Goal: Task Accomplishment & Management: Use online tool/utility

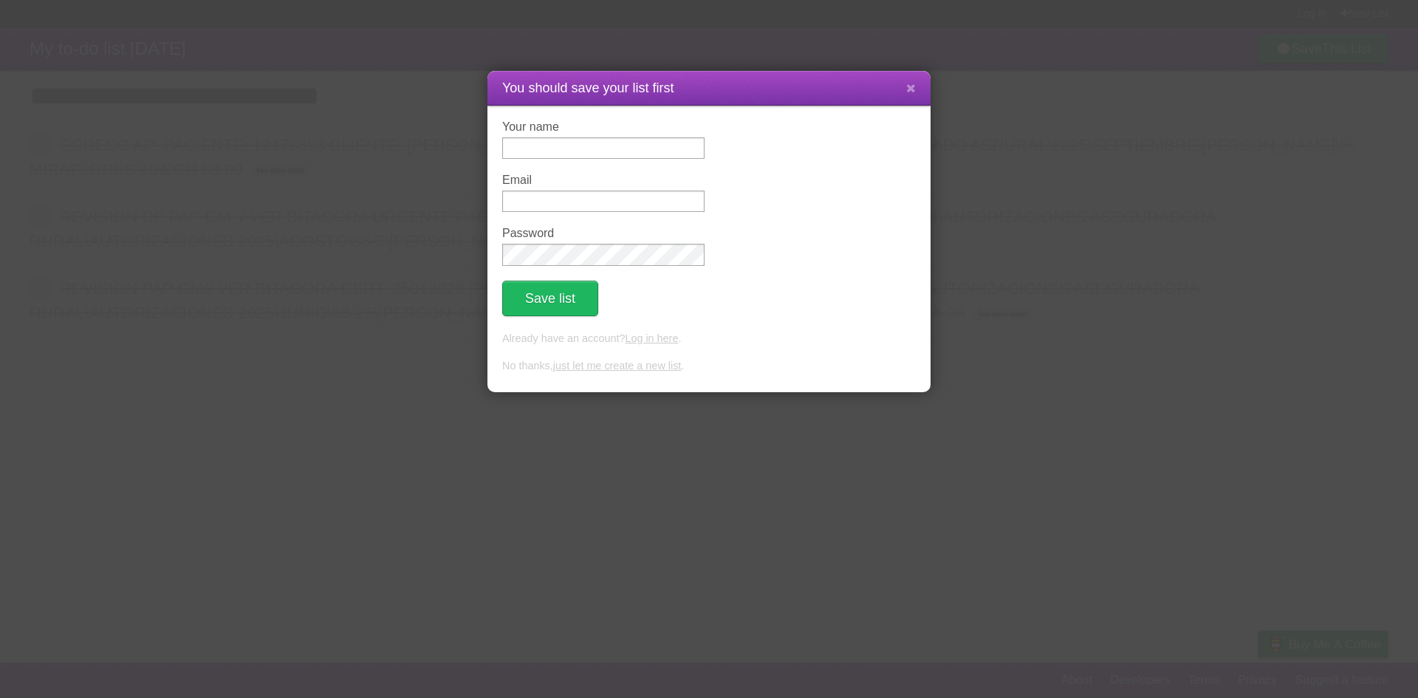
click at [645, 363] on link "just let me create a new list" at bounding box center [617, 366] width 129 height 12
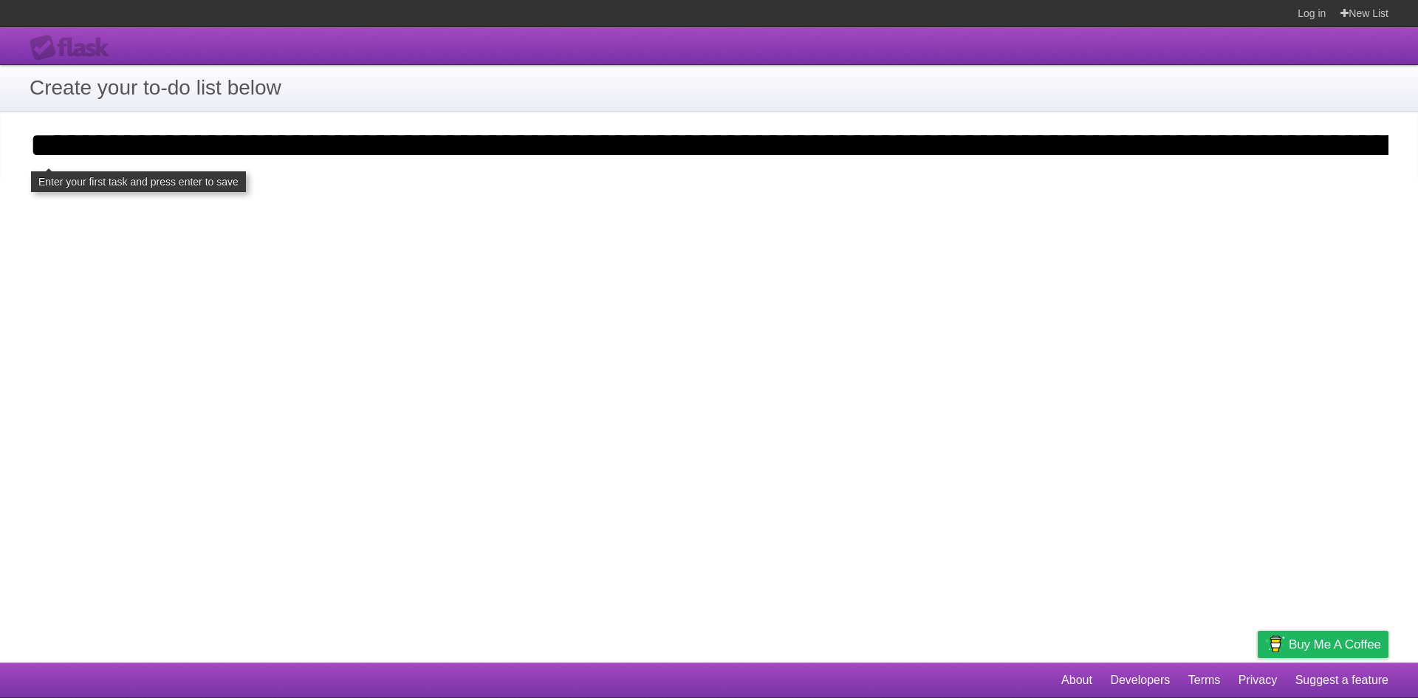
scroll to position [0, 3580]
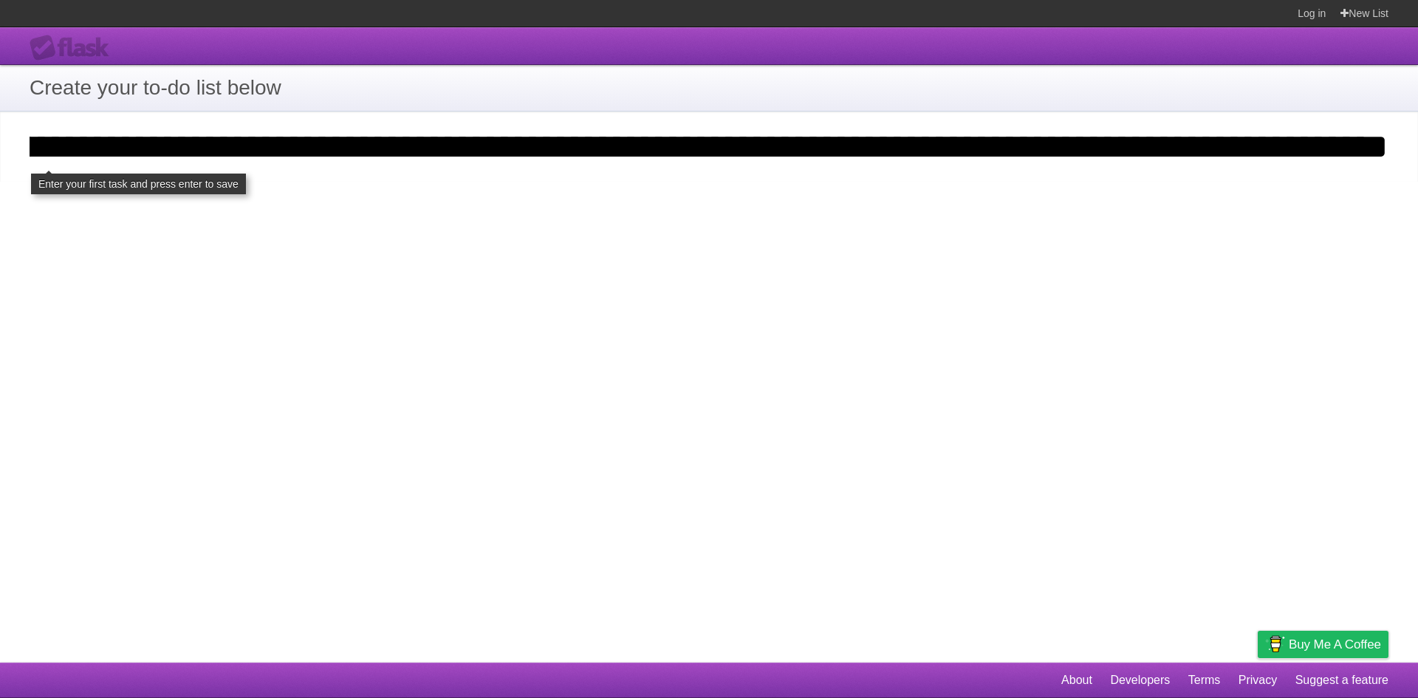
type input "**********"
click input "**********" at bounding box center [0, 0] width 0 height 0
